Goal: Navigation & Orientation: Understand site structure

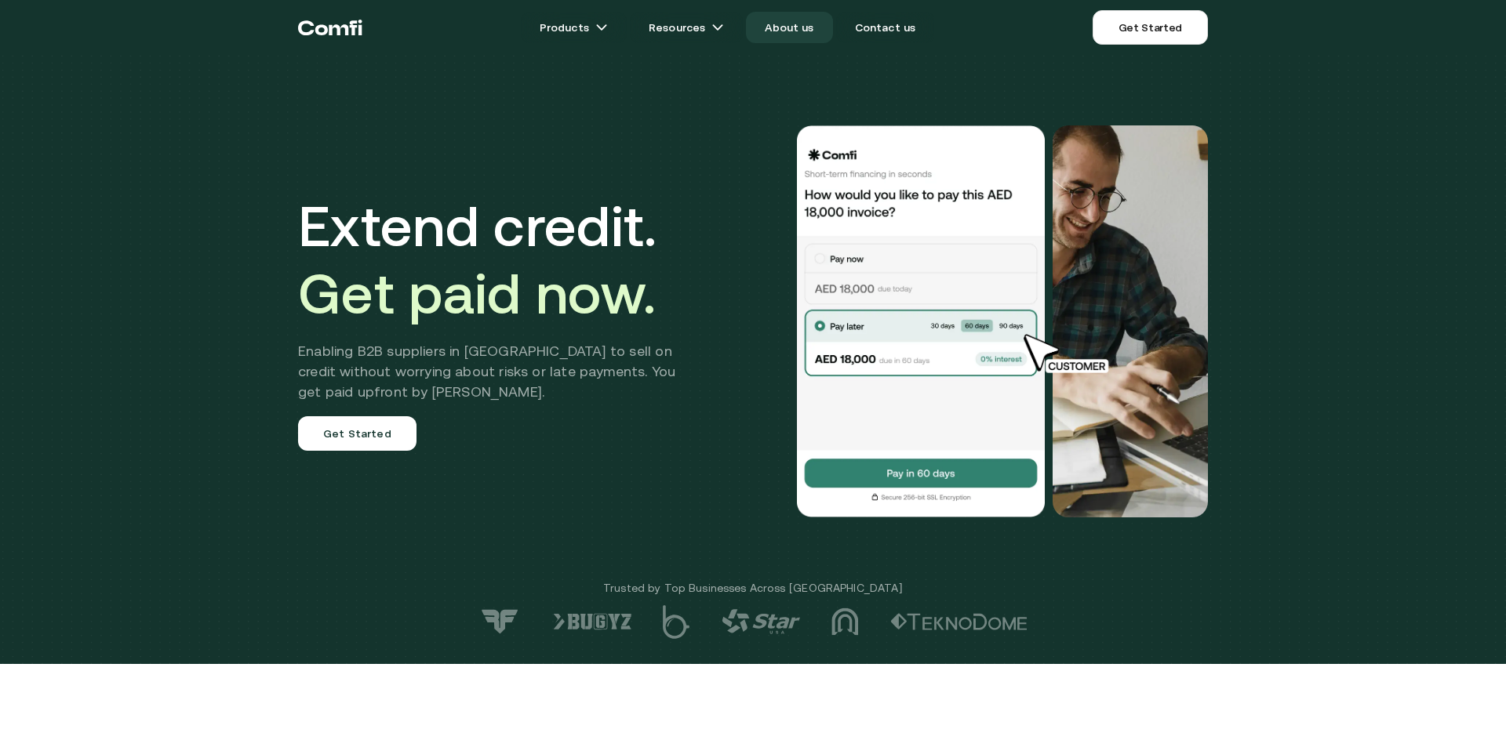
click at [790, 31] on link "About us" at bounding box center [789, 27] width 86 height 31
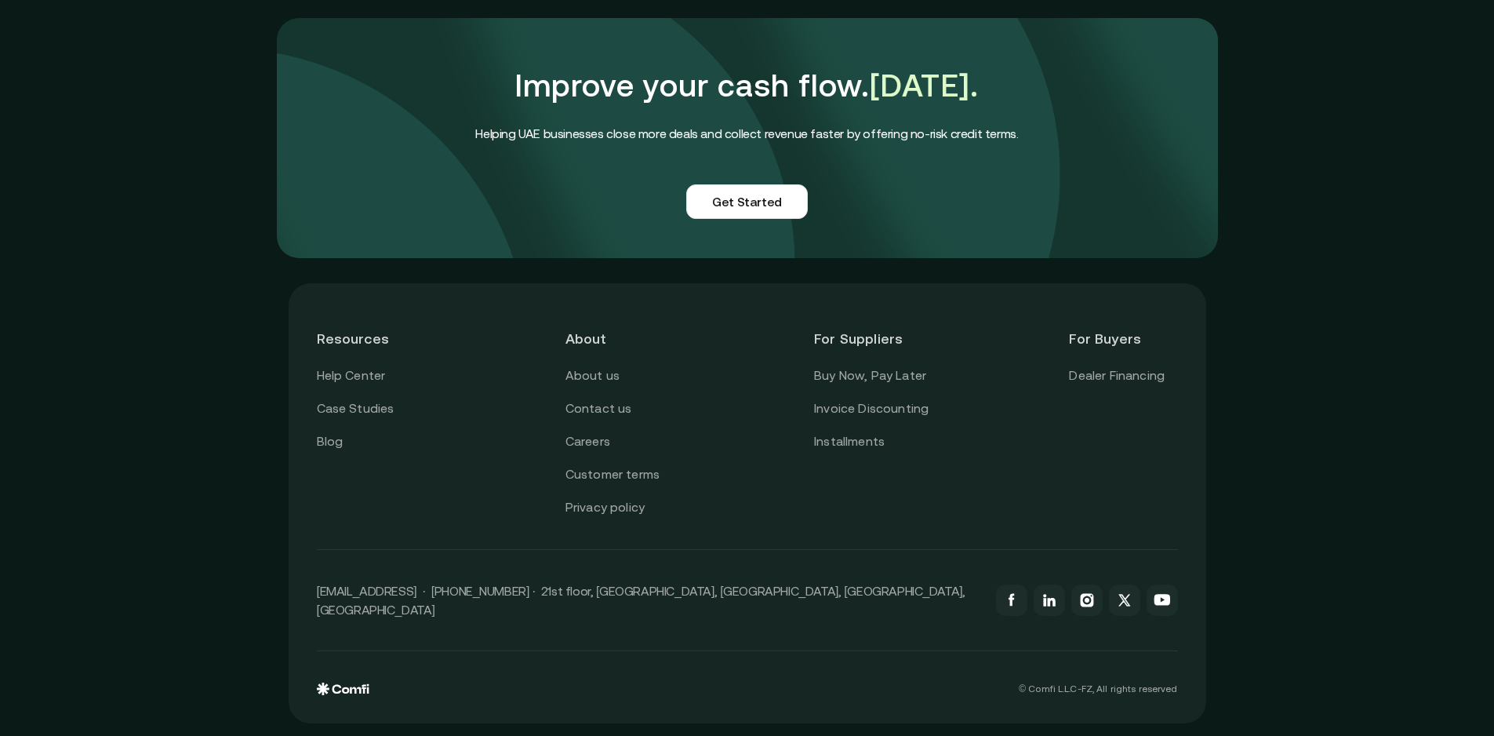
scroll to position [3794, 0]
click at [608, 386] on link "About us" at bounding box center [592, 375] width 54 height 20
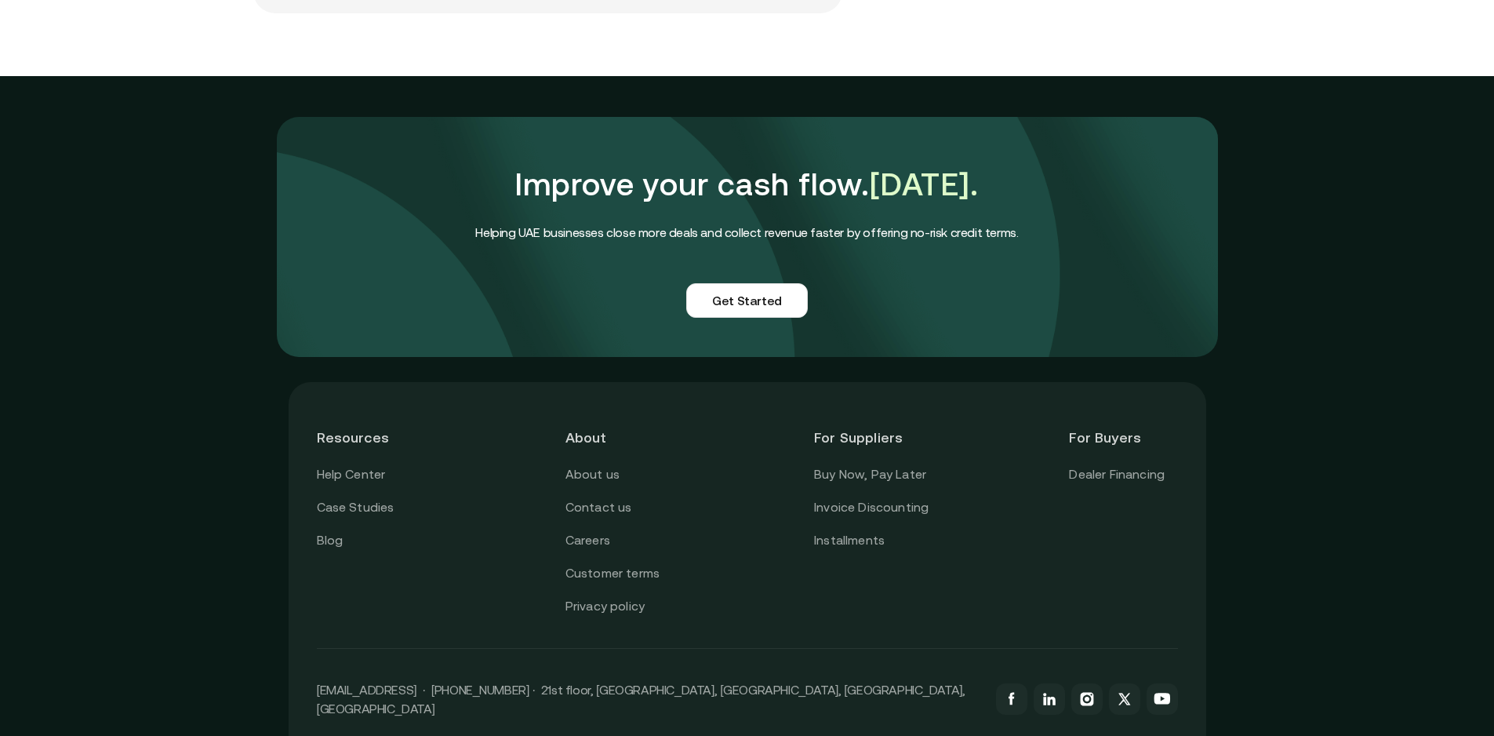
scroll to position [3794, 0]
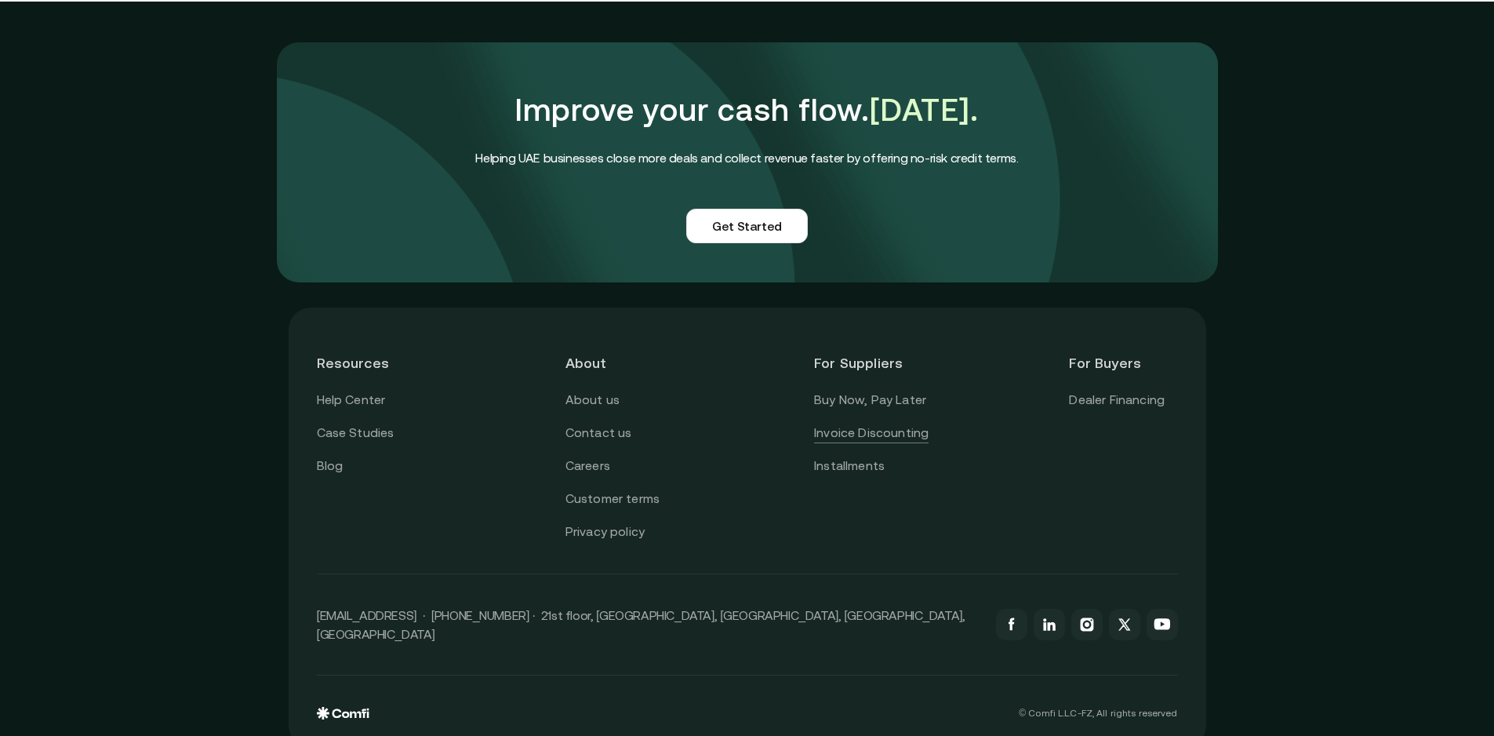
click at [855, 423] on link "Invoice Discounting" at bounding box center [871, 433] width 114 height 20
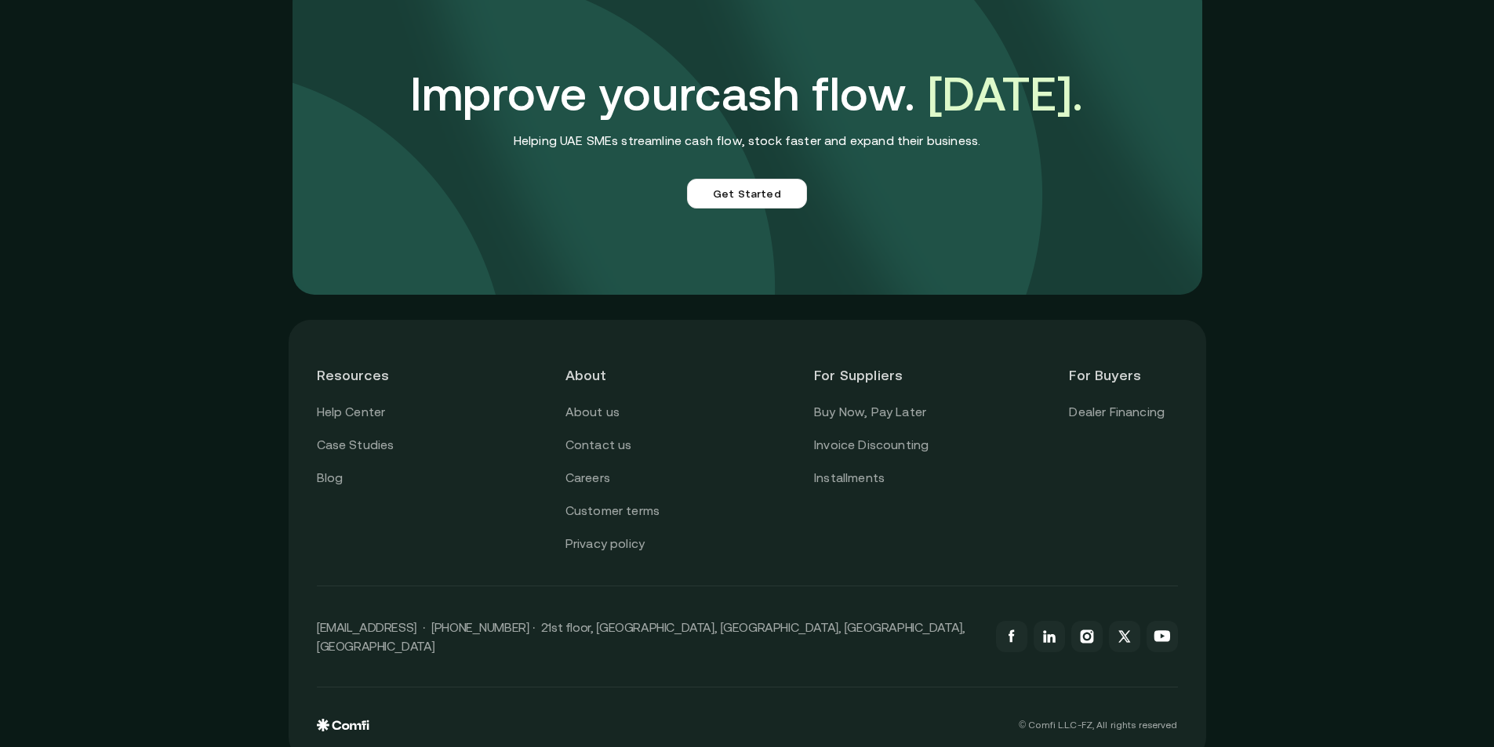
scroll to position [4369, 0]
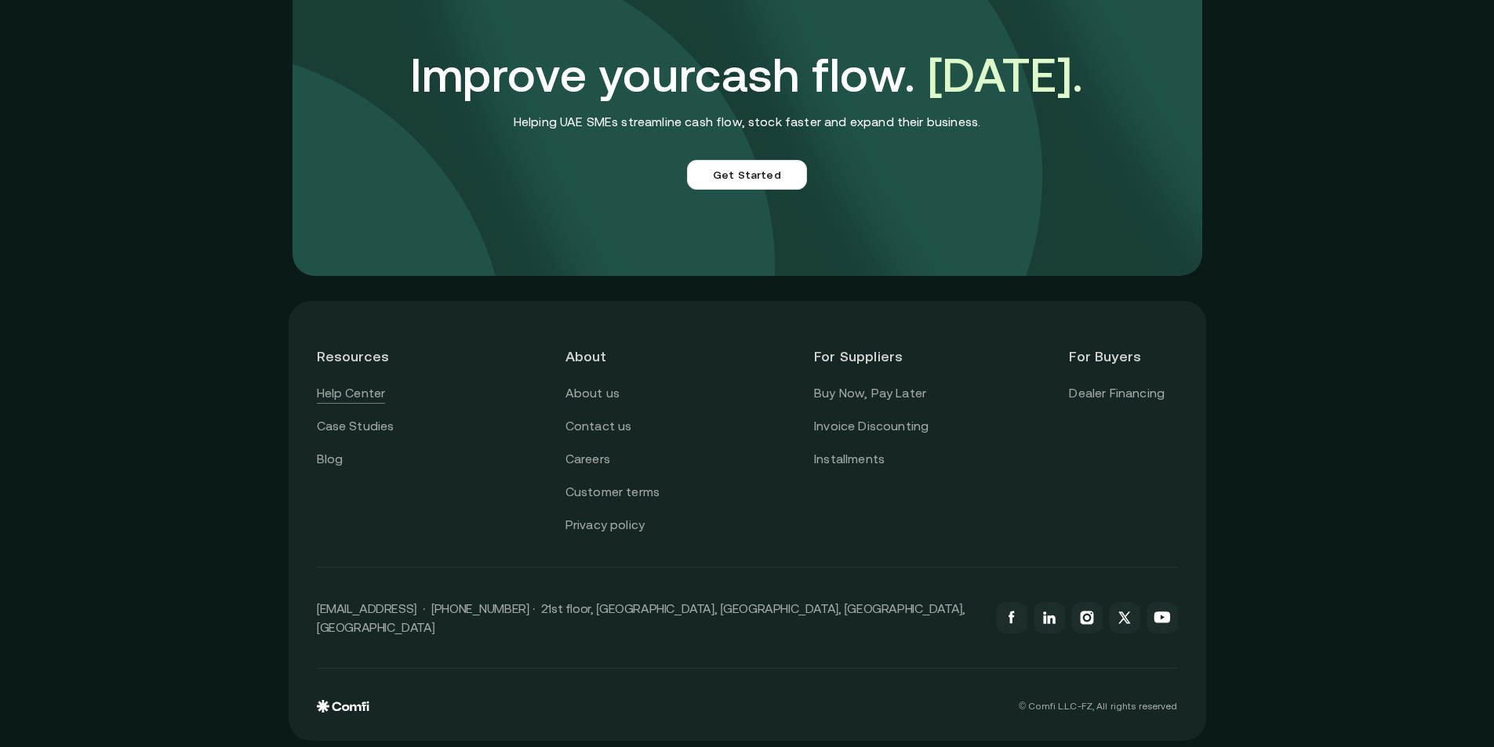
click at [336, 389] on link "Help Center" at bounding box center [351, 393] width 69 height 20
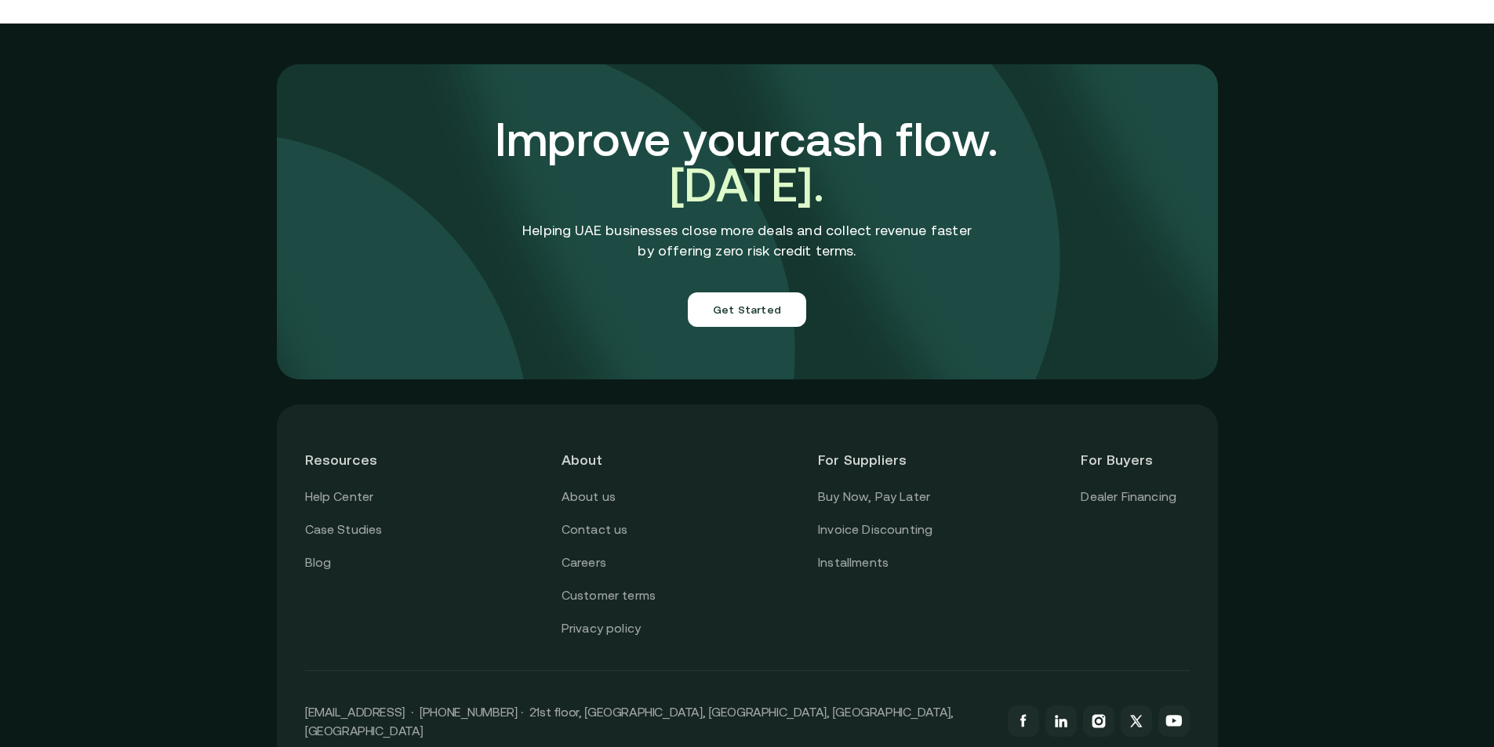
scroll to position [5473, 0]
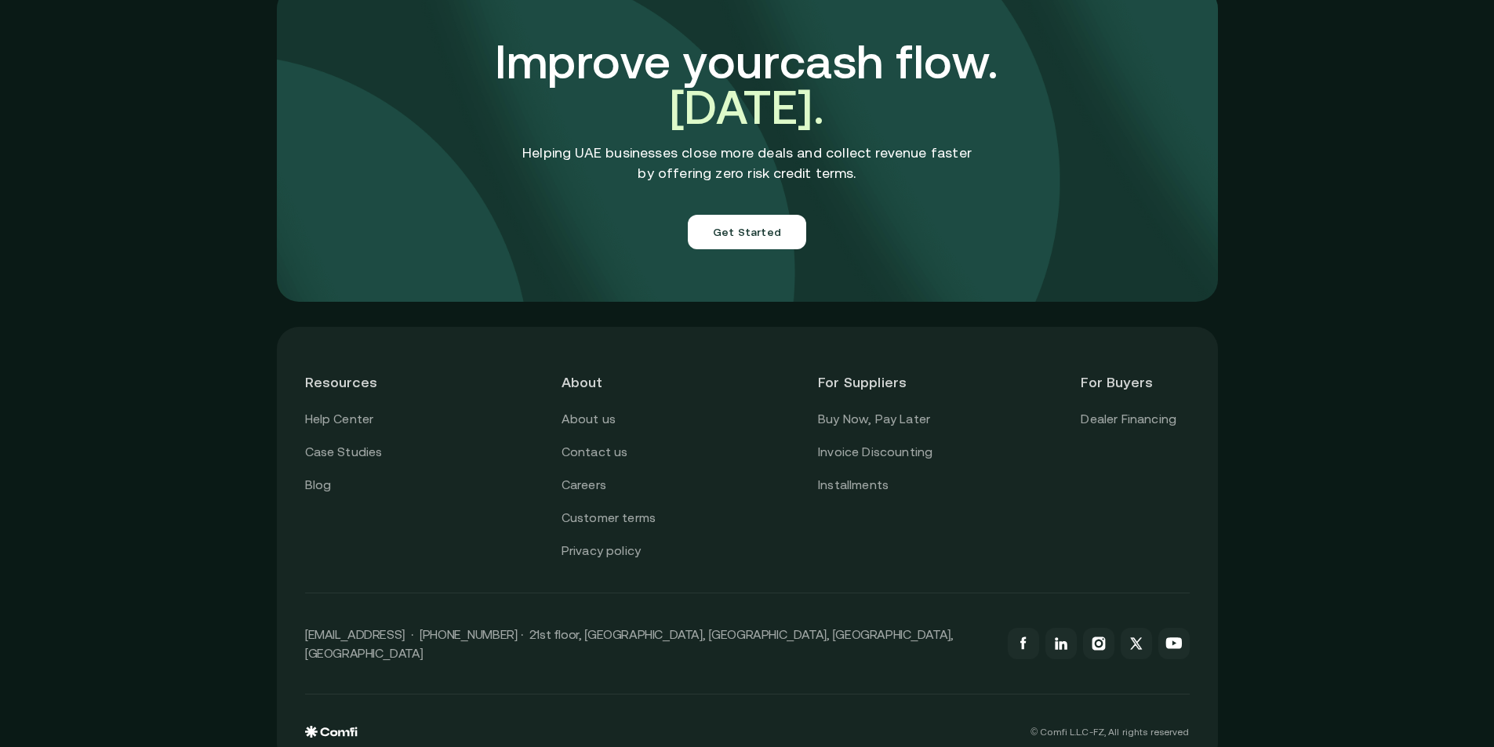
click at [609, 409] on div "About us Contact us Careers Customer terms Privacy policy" at bounding box center [615, 485] width 108 height 152
click at [609, 409] on link "About us" at bounding box center [588, 419] width 54 height 20
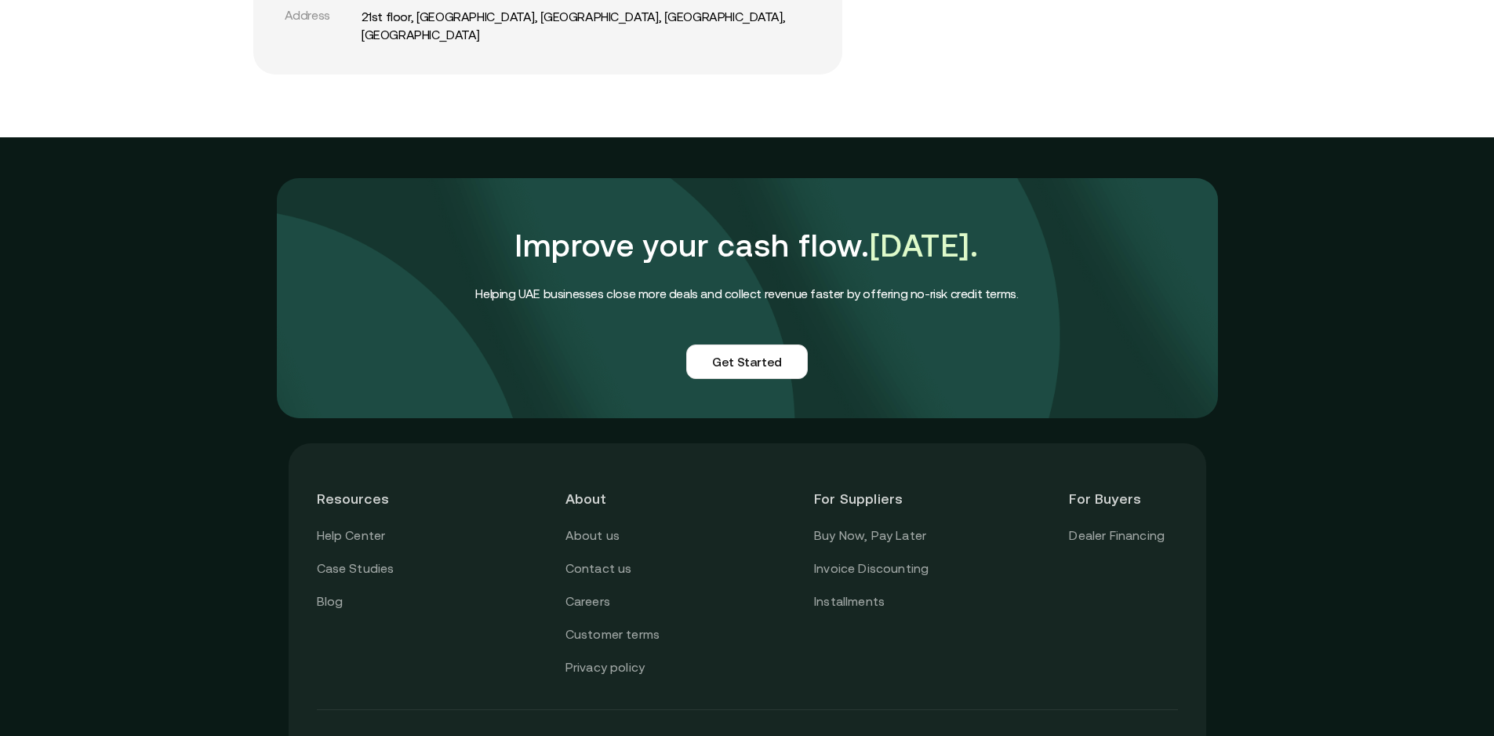
scroll to position [3764, 0]
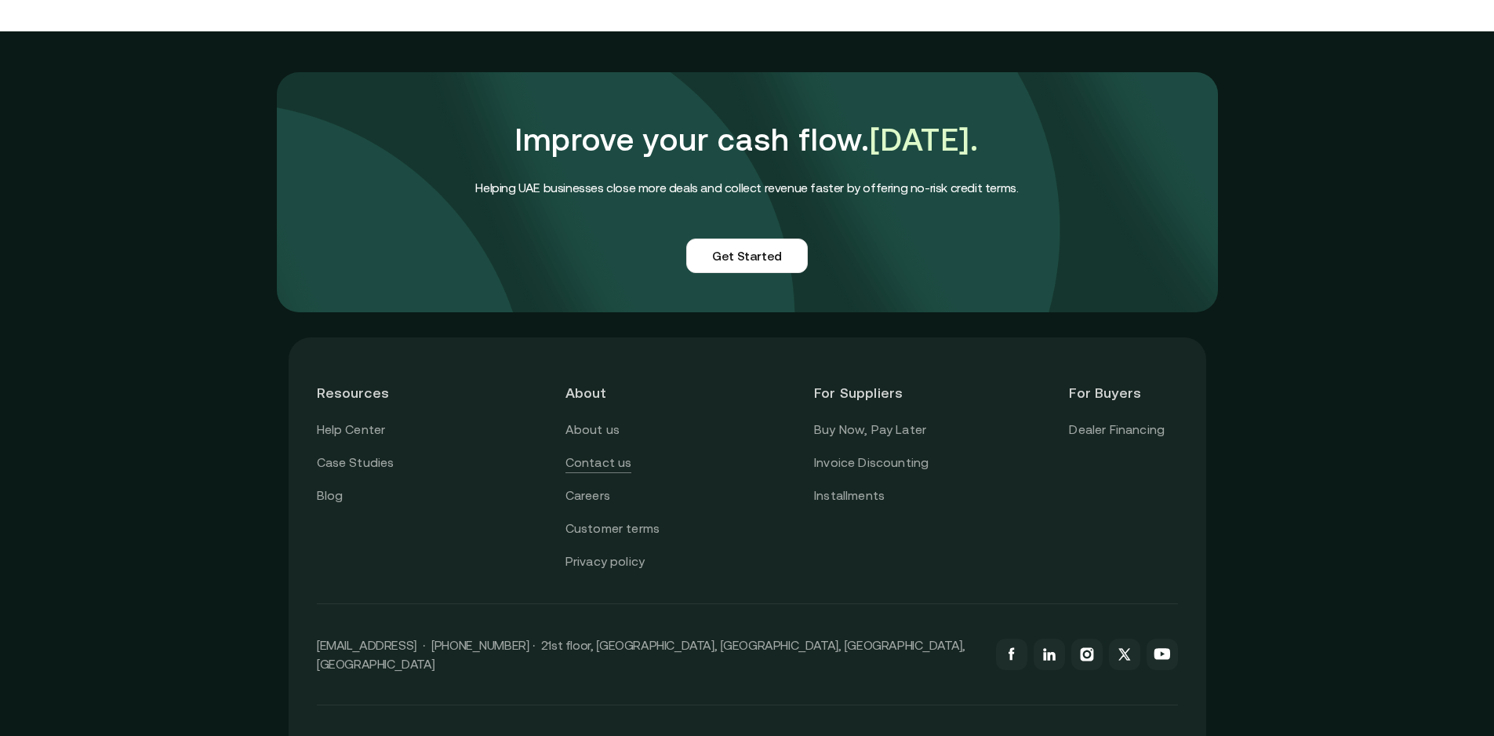
click at [595, 452] on link "Contact us" at bounding box center [598, 462] width 67 height 20
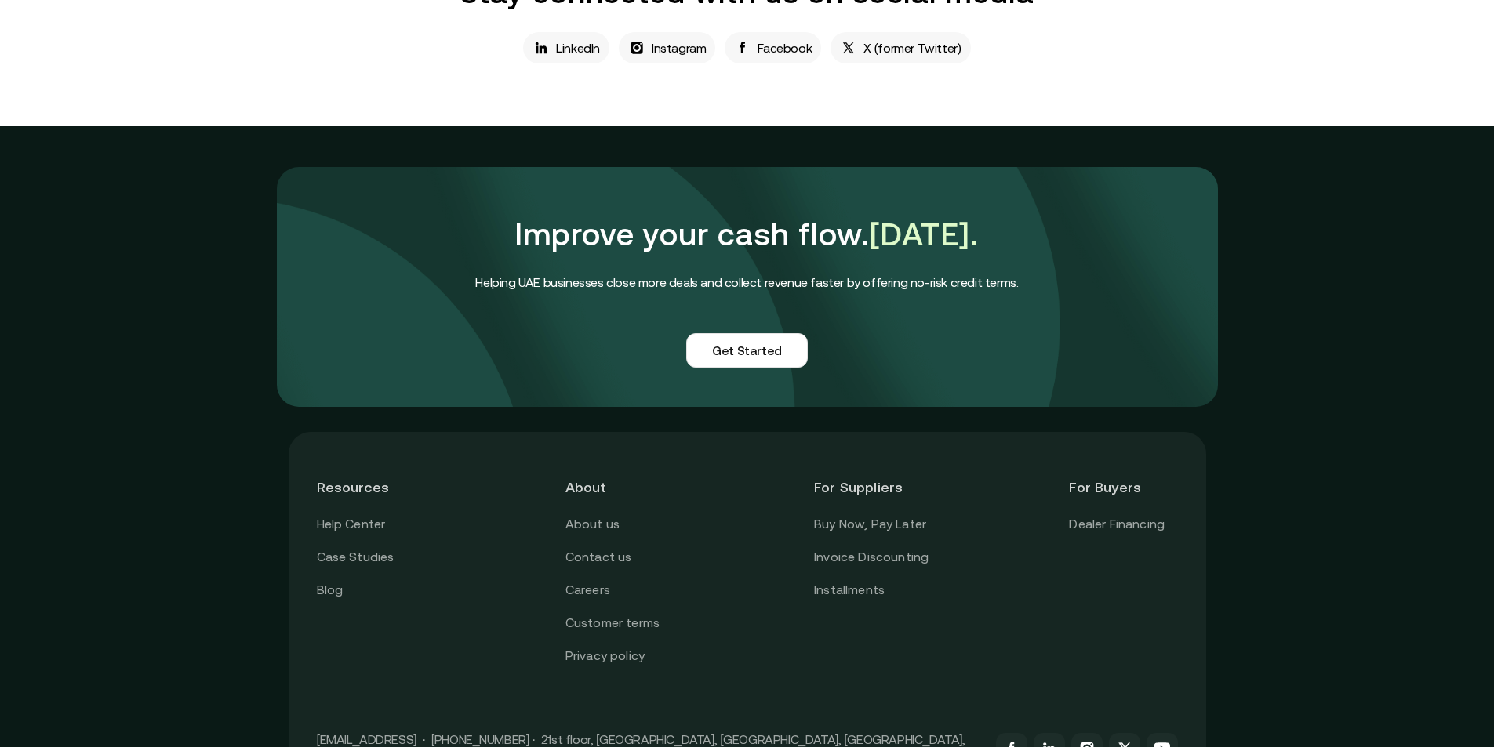
scroll to position [1176, 0]
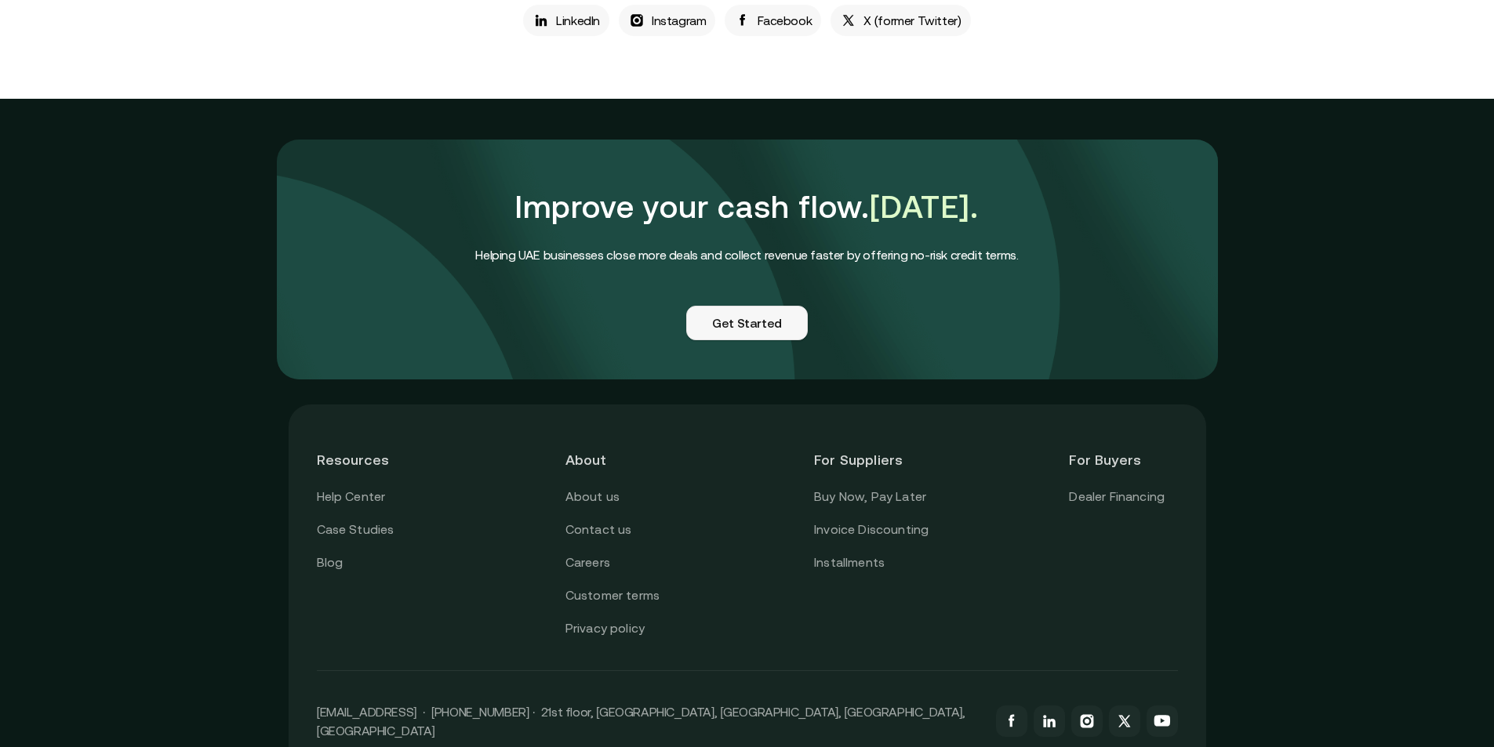
click at [736, 325] on link "Get Started" at bounding box center [747, 323] width 122 height 35
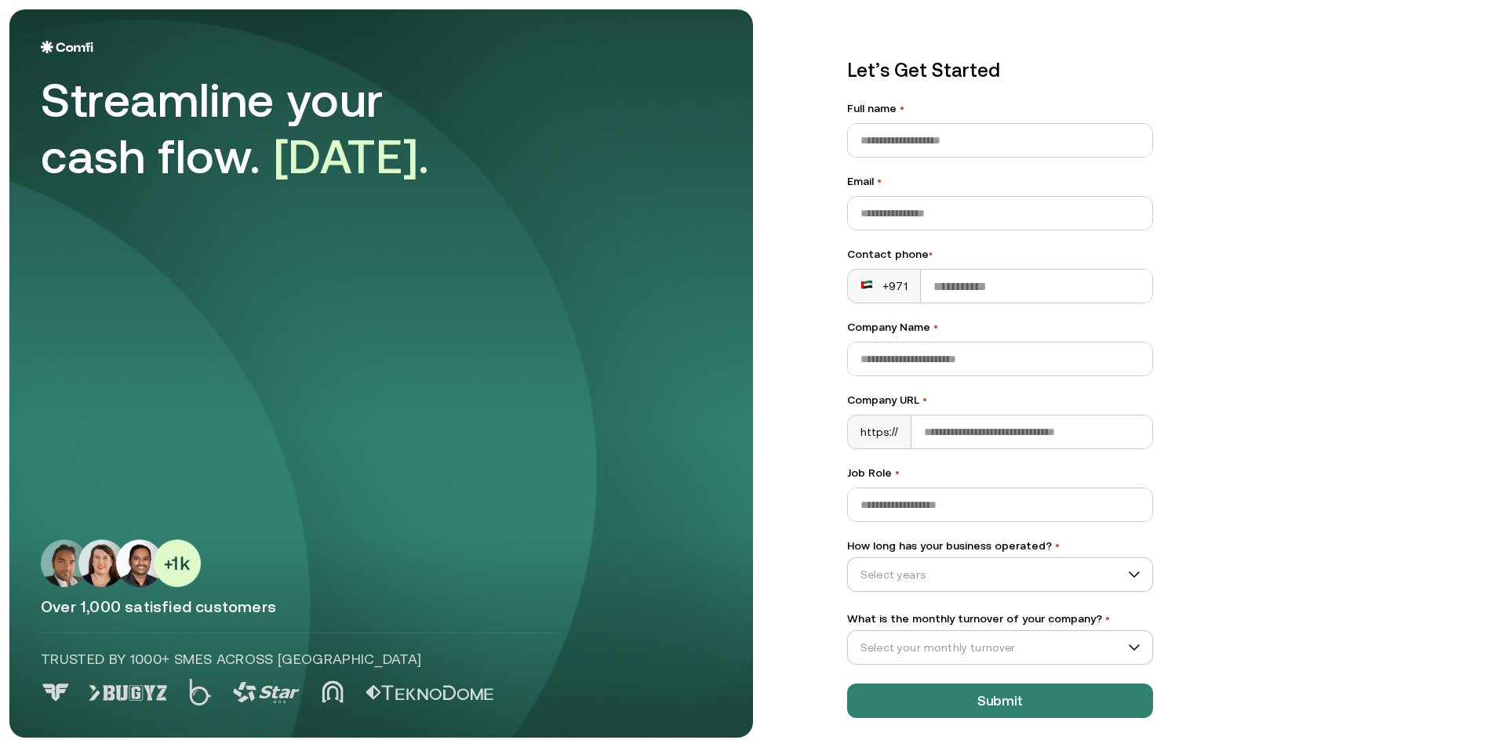
scroll to position [12, 0]
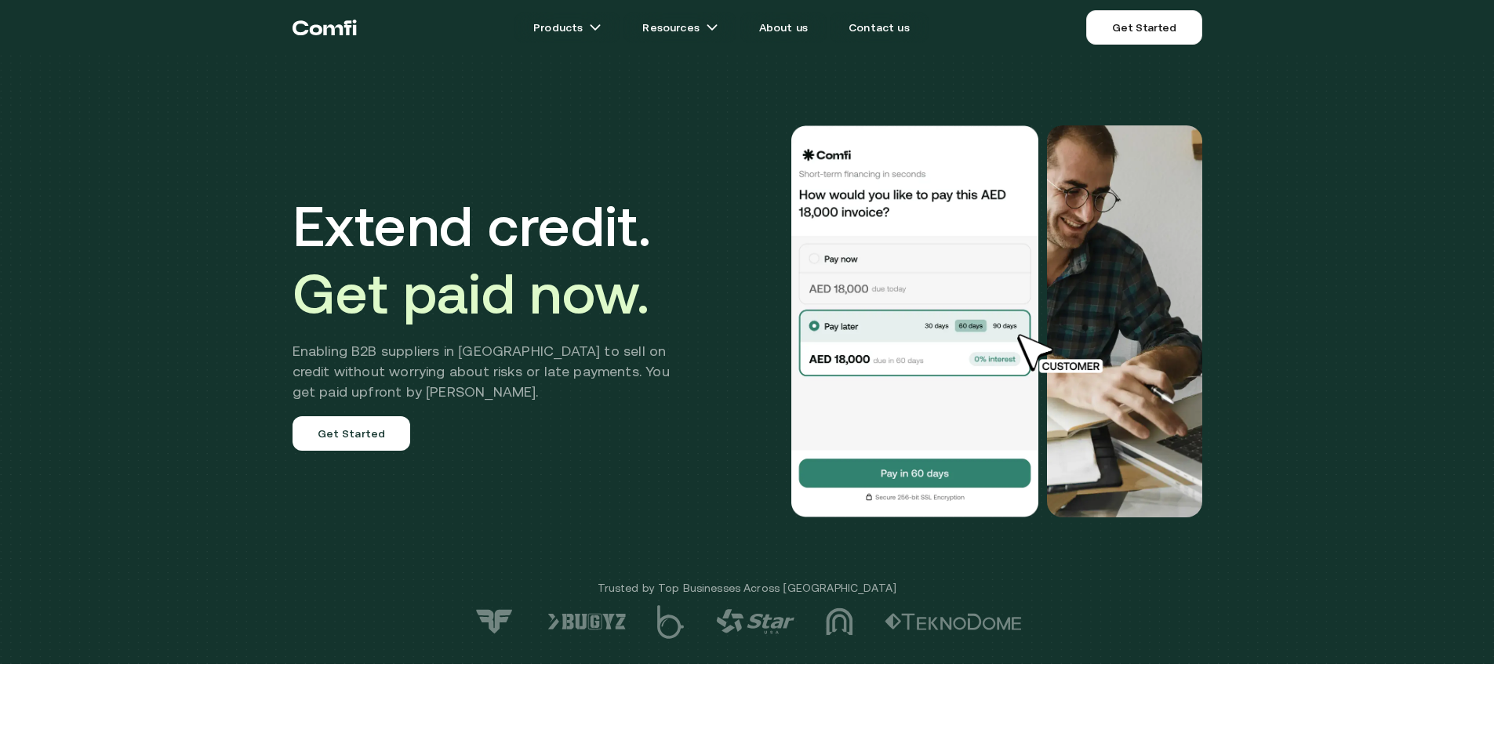
click at [302, 20] on icon "Return to the top of the Comfi home page" at bounding box center [324, 27] width 64 height 47
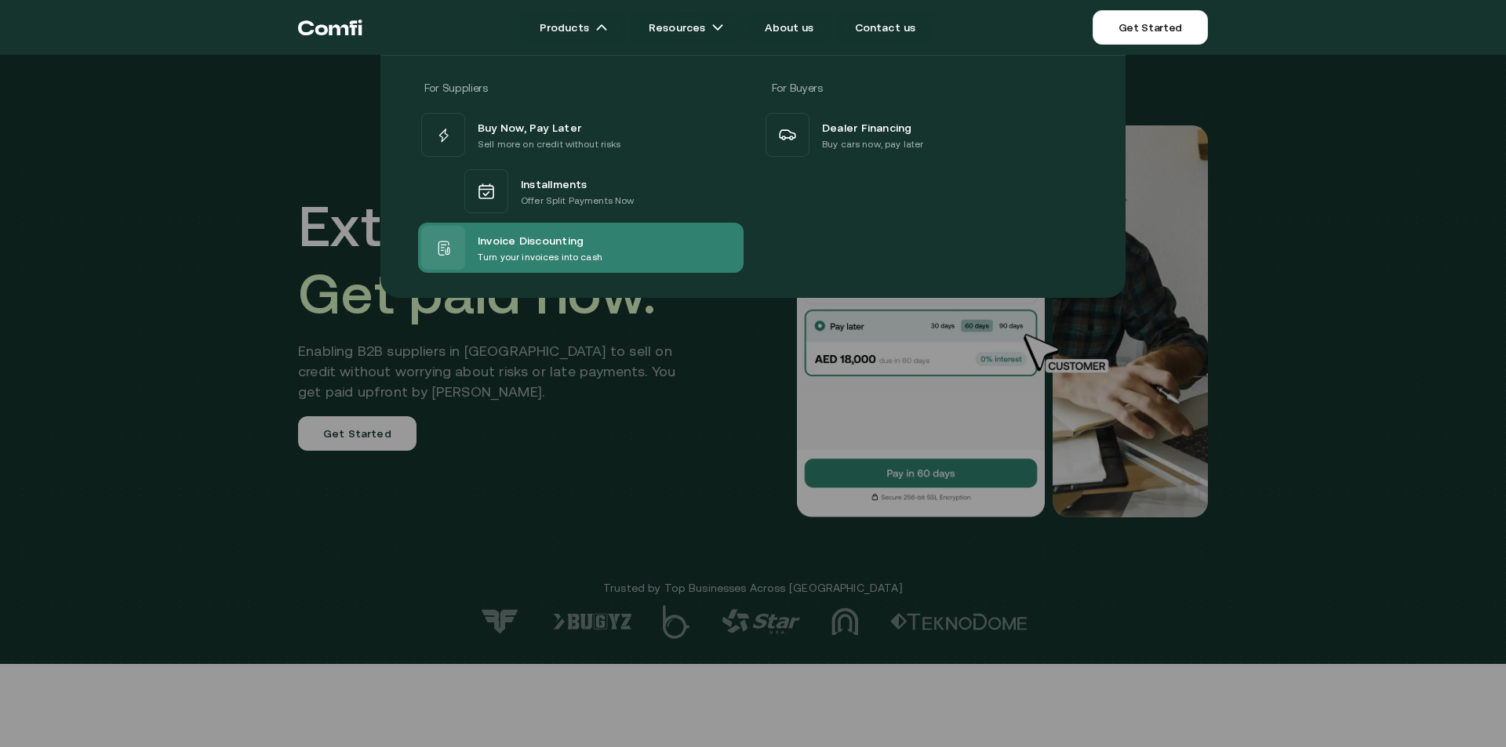
click at [546, 242] on span "Invoice Discounting" at bounding box center [531, 240] width 106 height 19
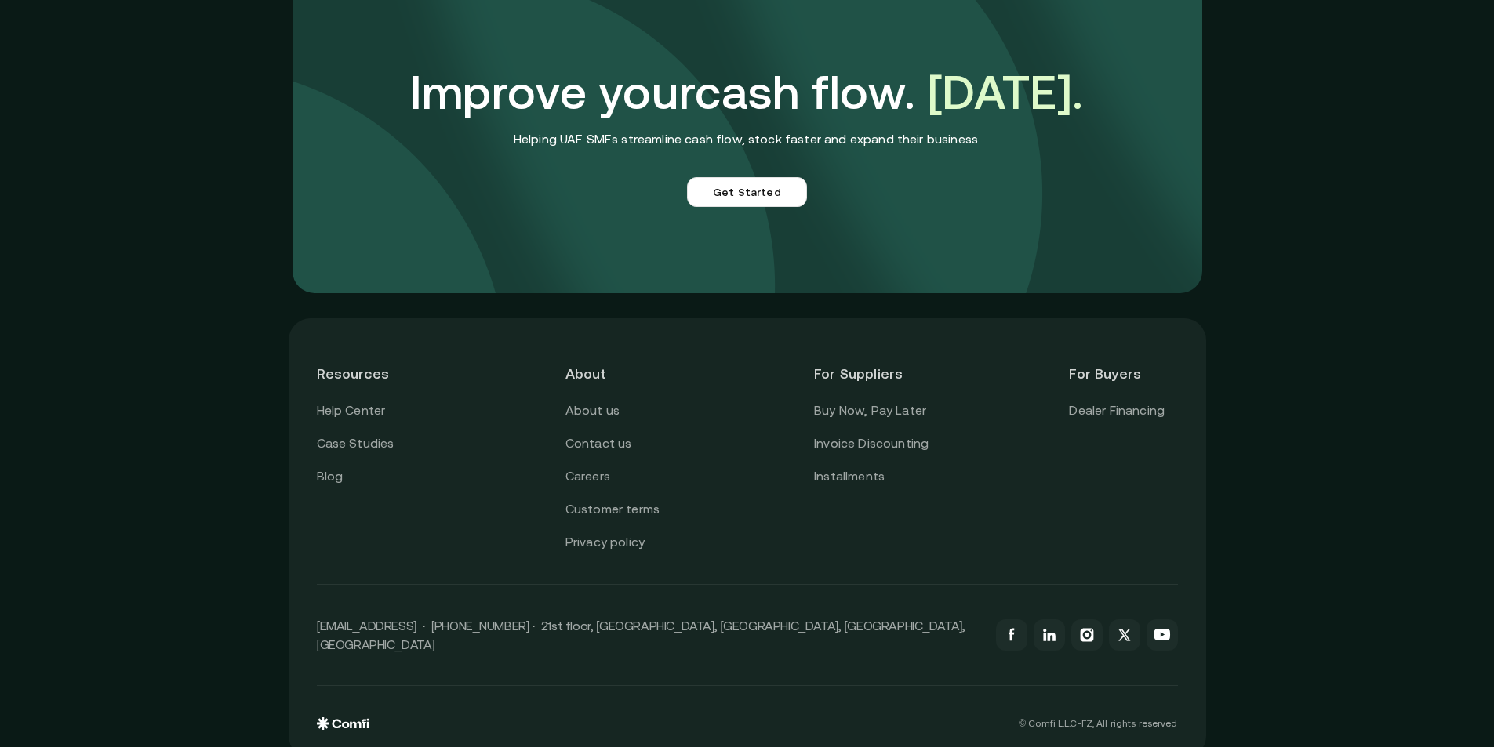
scroll to position [4380, 0]
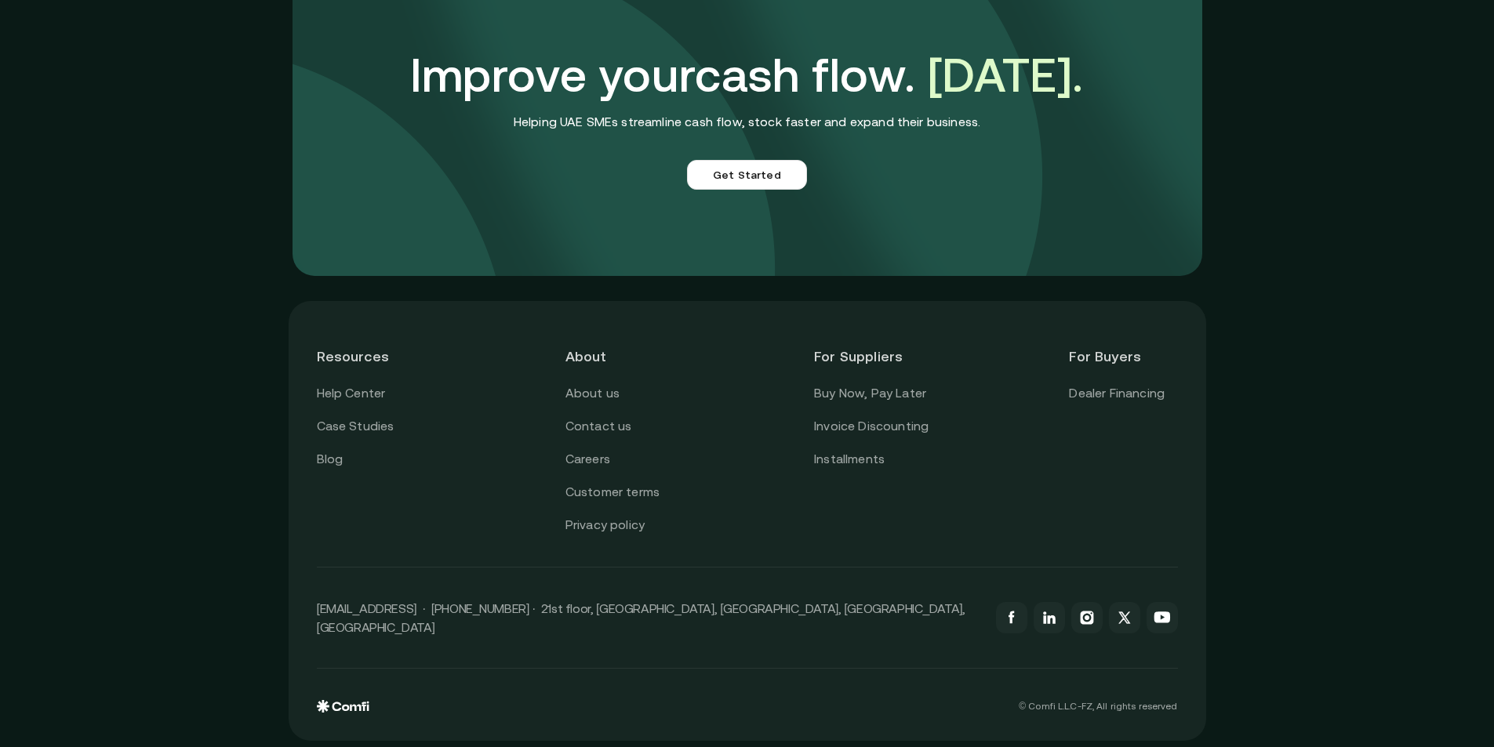
click at [358, 700] on img at bounding box center [343, 706] width 53 height 13
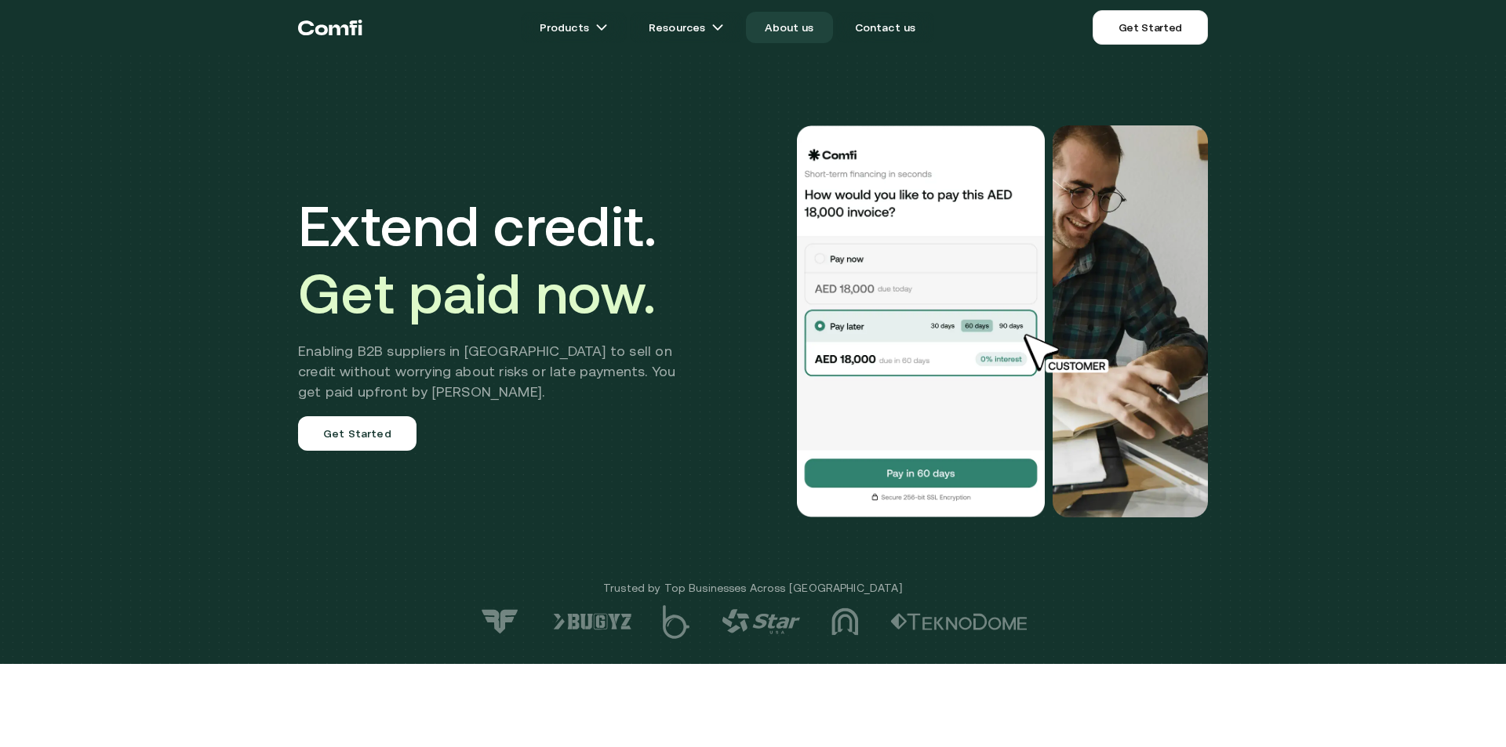
click at [815, 24] on link "About us" at bounding box center [789, 27] width 86 height 31
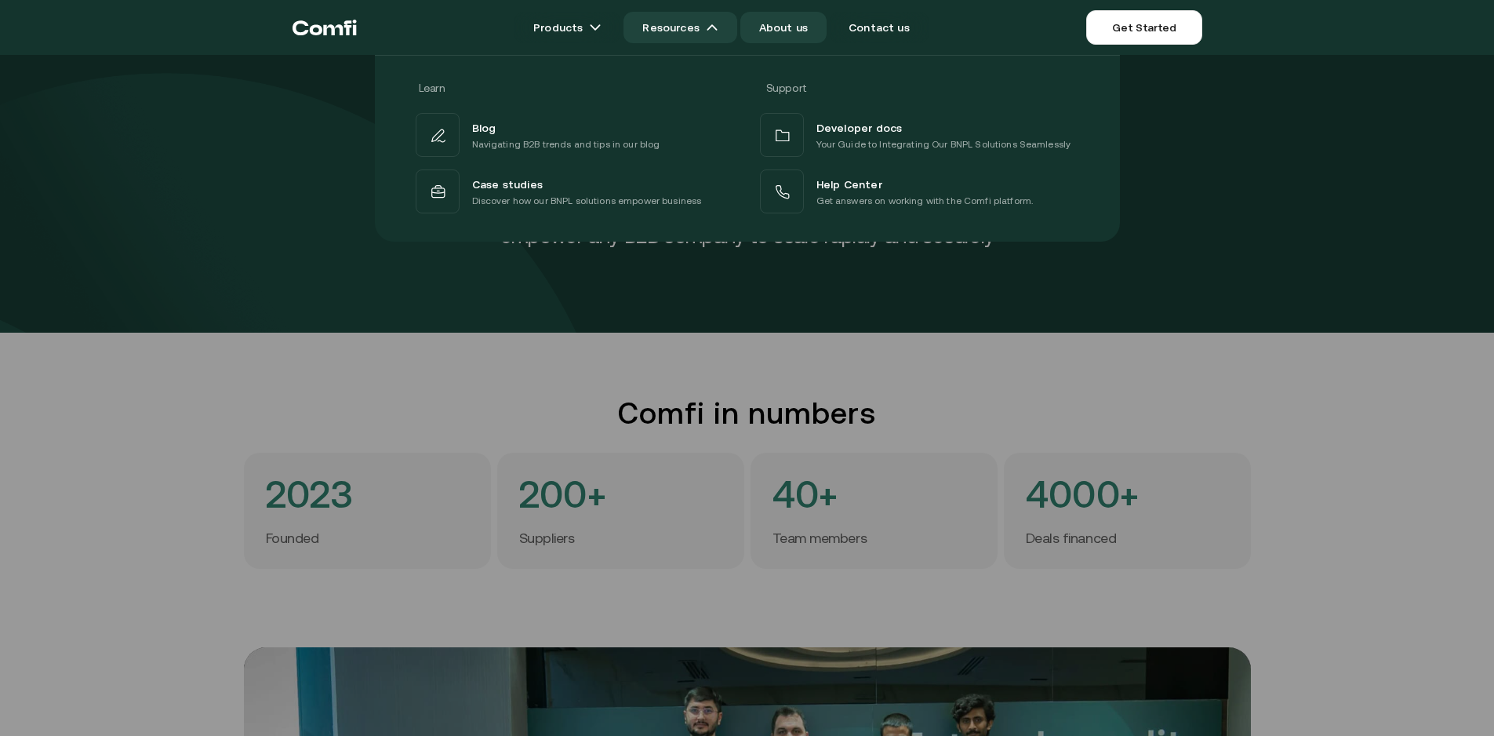
click at [707, 31] on link "Resources" at bounding box center [679, 27] width 113 height 31
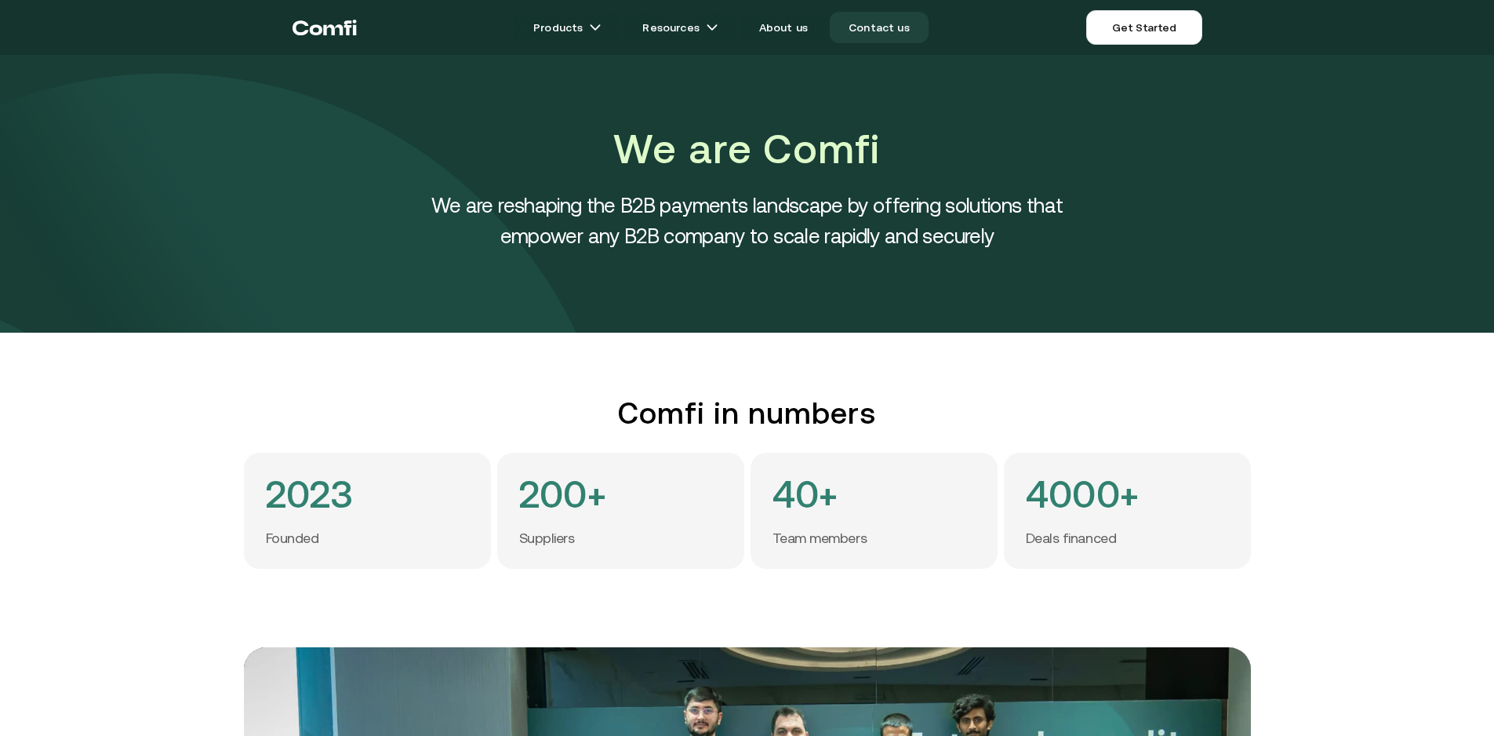
click at [882, 24] on link "Contact us" at bounding box center [879, 27] width 99 height 31
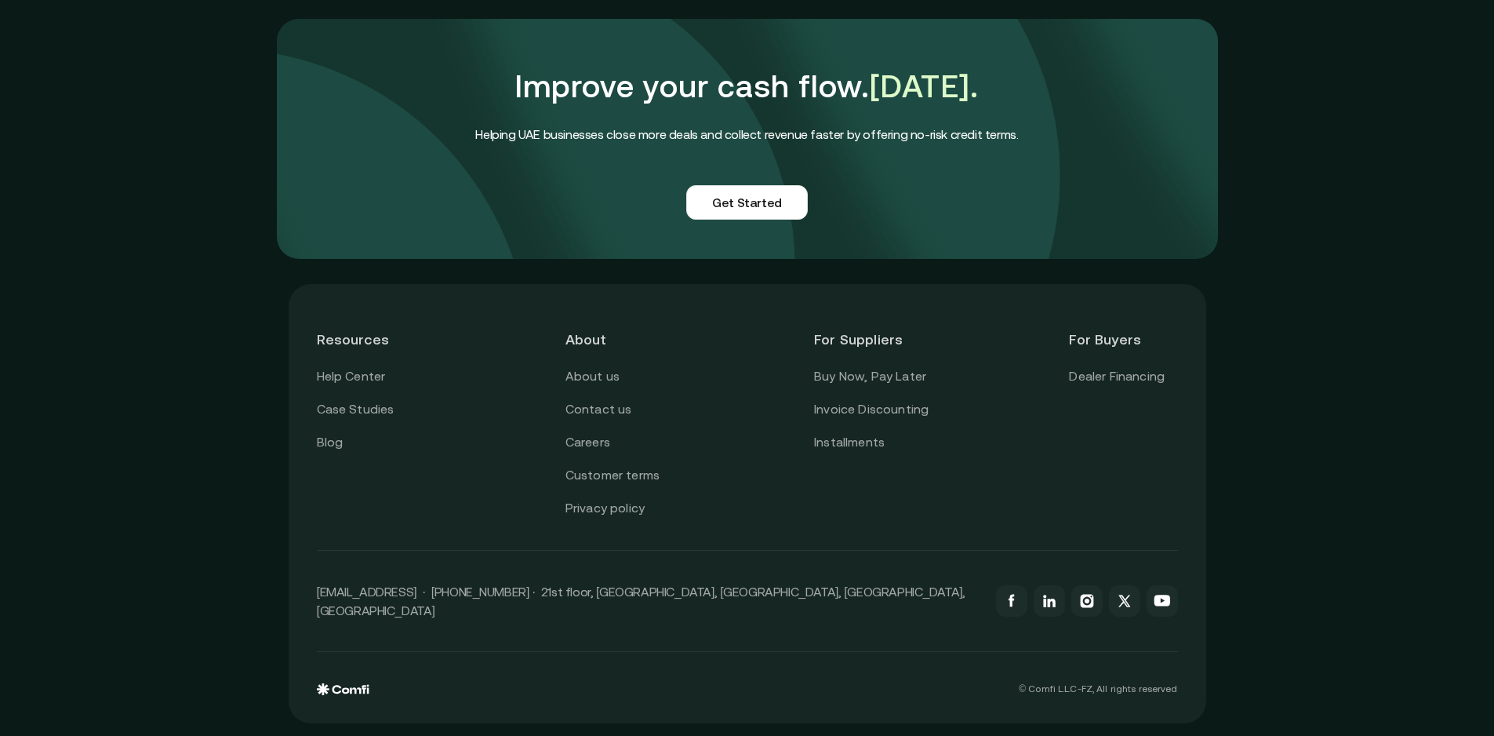
scroll to position [1255, 0]
click at [1150, 387] on link "Dealer Financing" at bounding box center [1117, 376] width 96 height 20
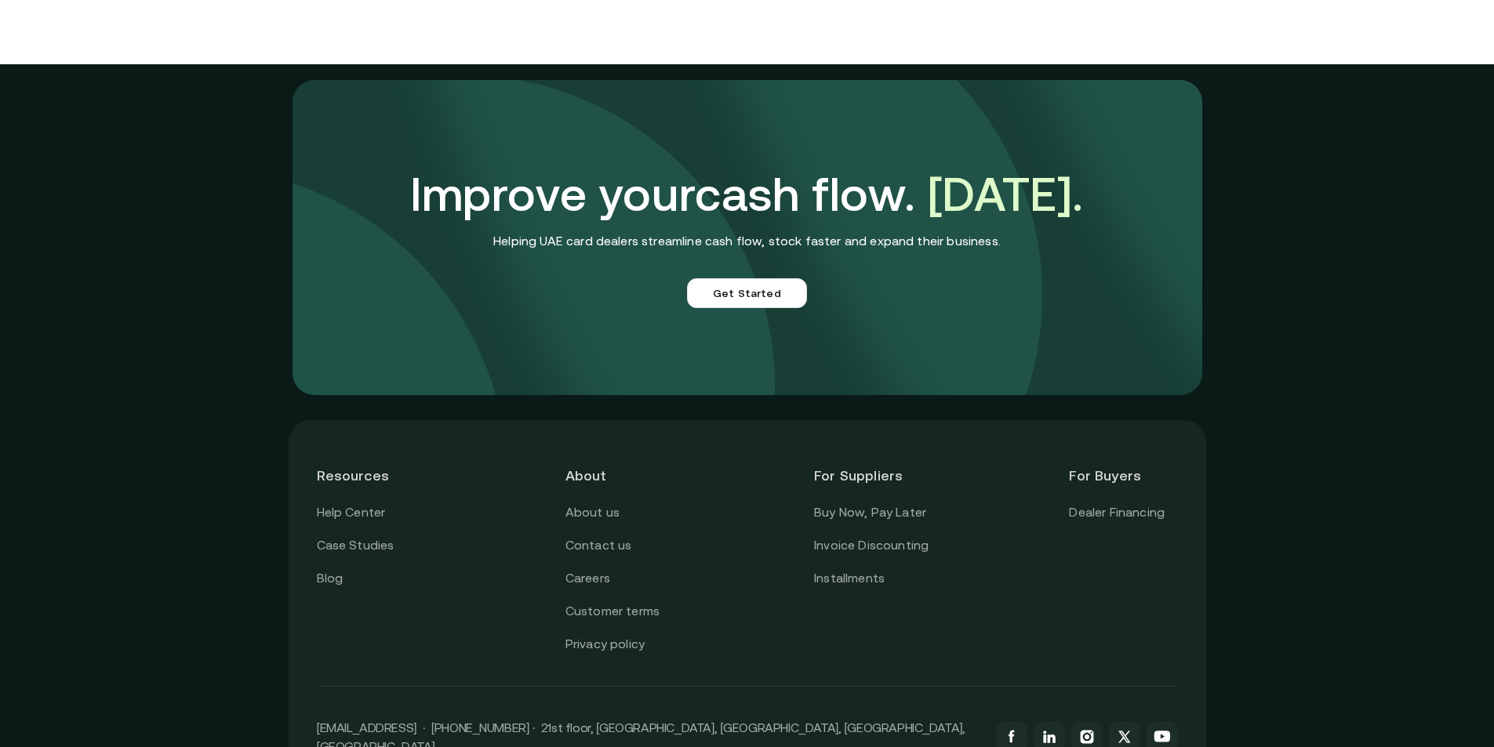
scroll to position [3742, 0]
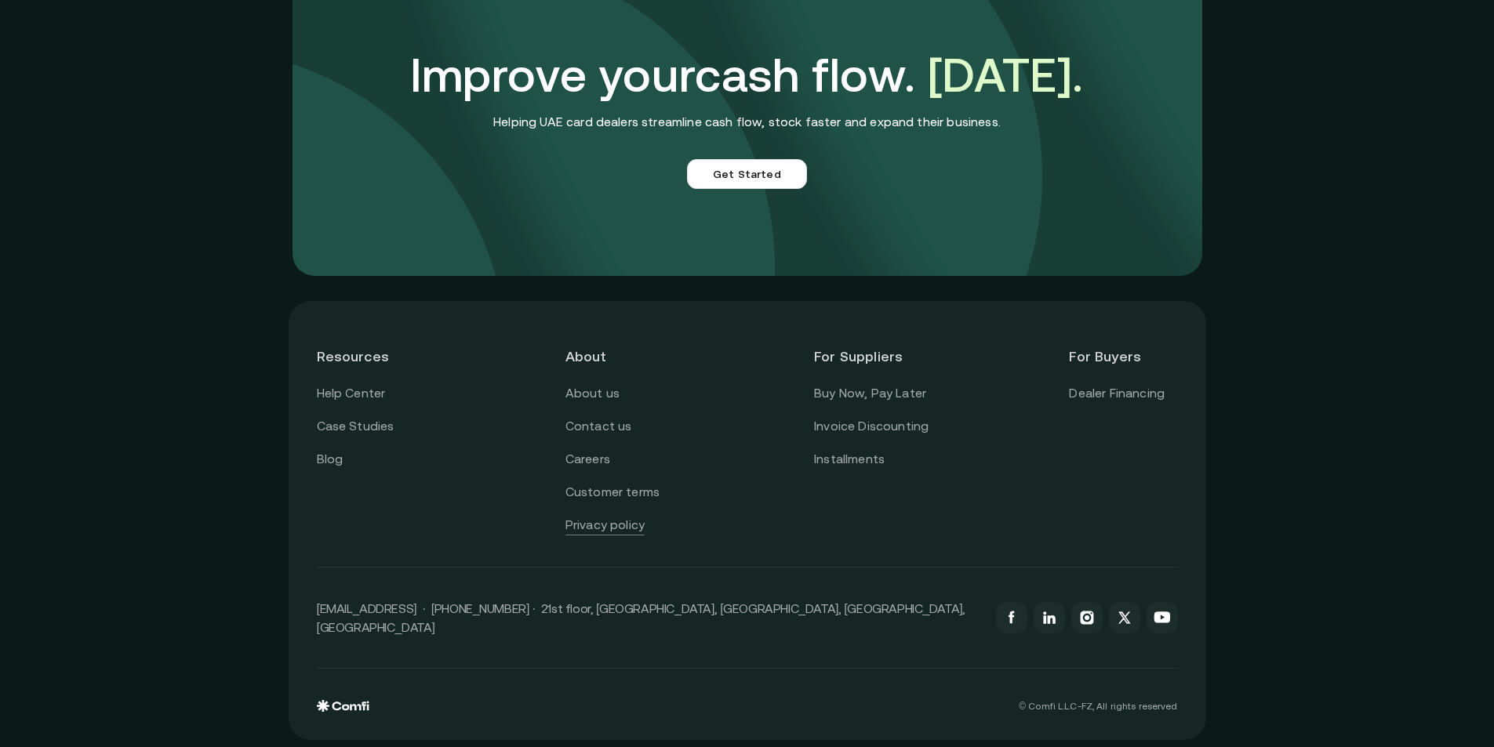
click at [591, 533] on link "Privacy policy" at bounding box center [604, 525] width 79 height 20
